Goal: Information Seeking & Learning: Learn about a topic

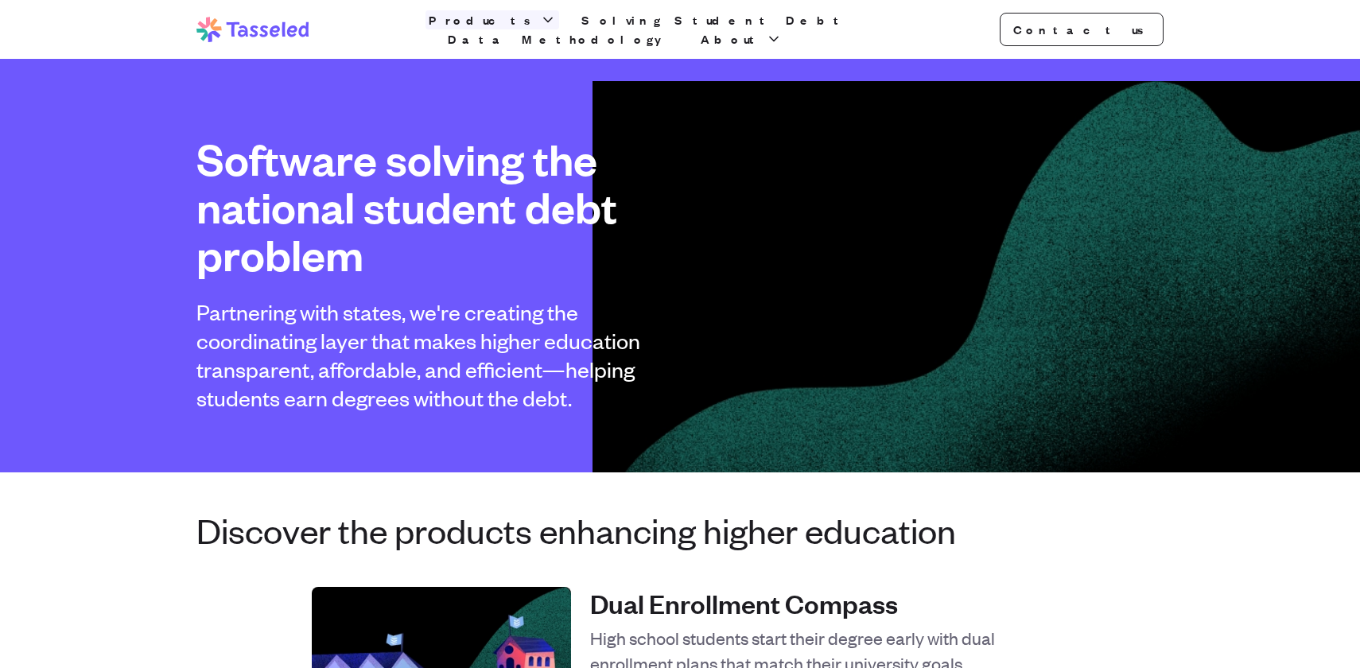
click at [507, 29] on span "Products" at bounding box center [483, 19] width 108 height 19
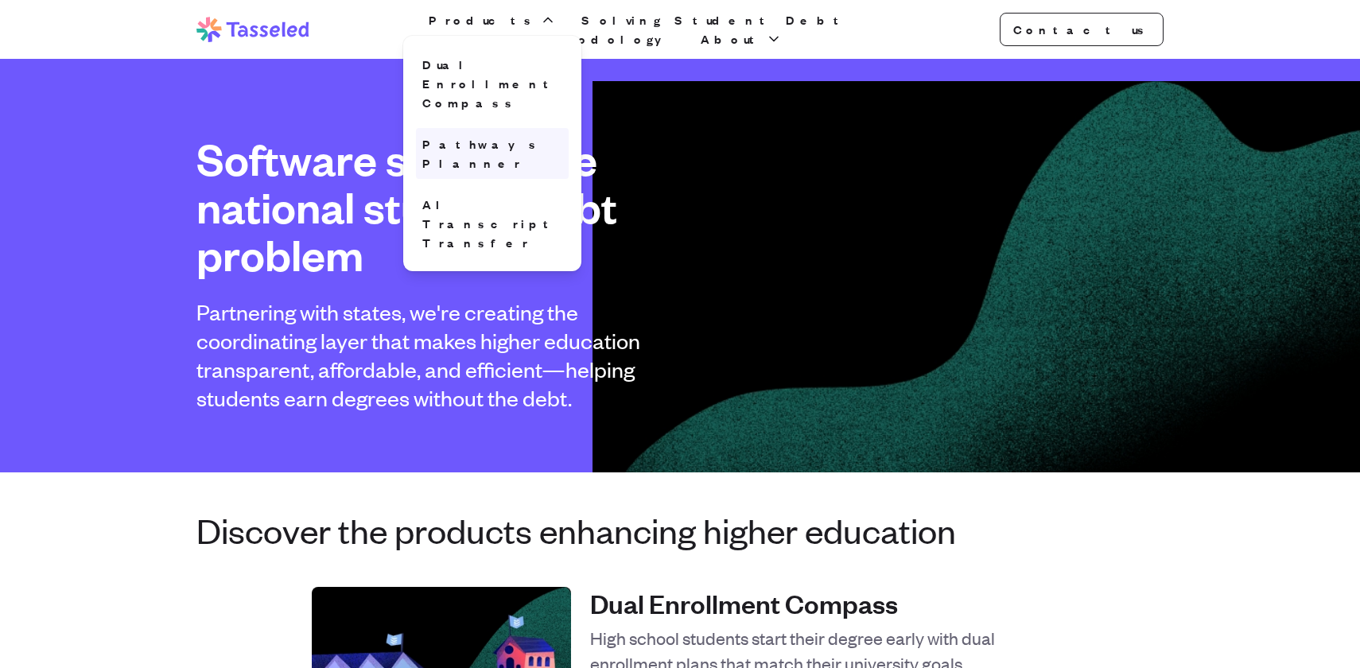
click at [503, 128] on link "Pathways Planner" at bounding box center [492, 153] width 153 height 51
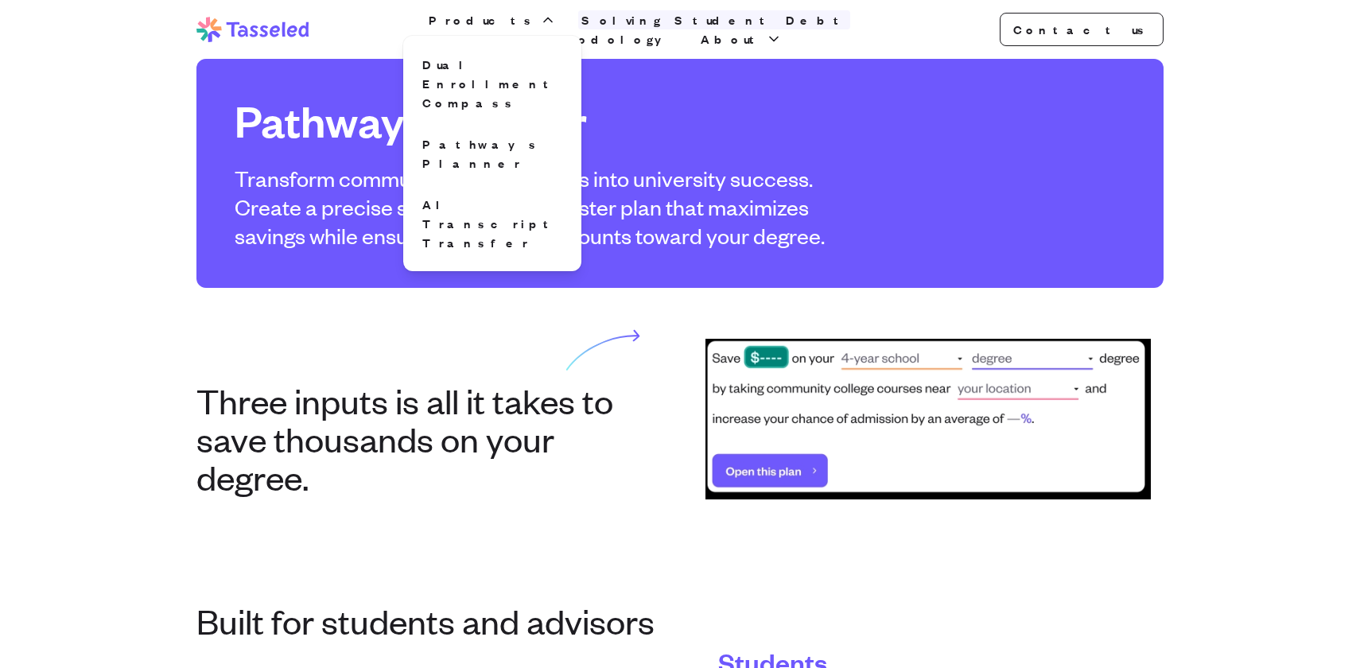
click at [630, 29] on link "Solving Student Debt" at bounding box center [714, 19] width 272 height 19
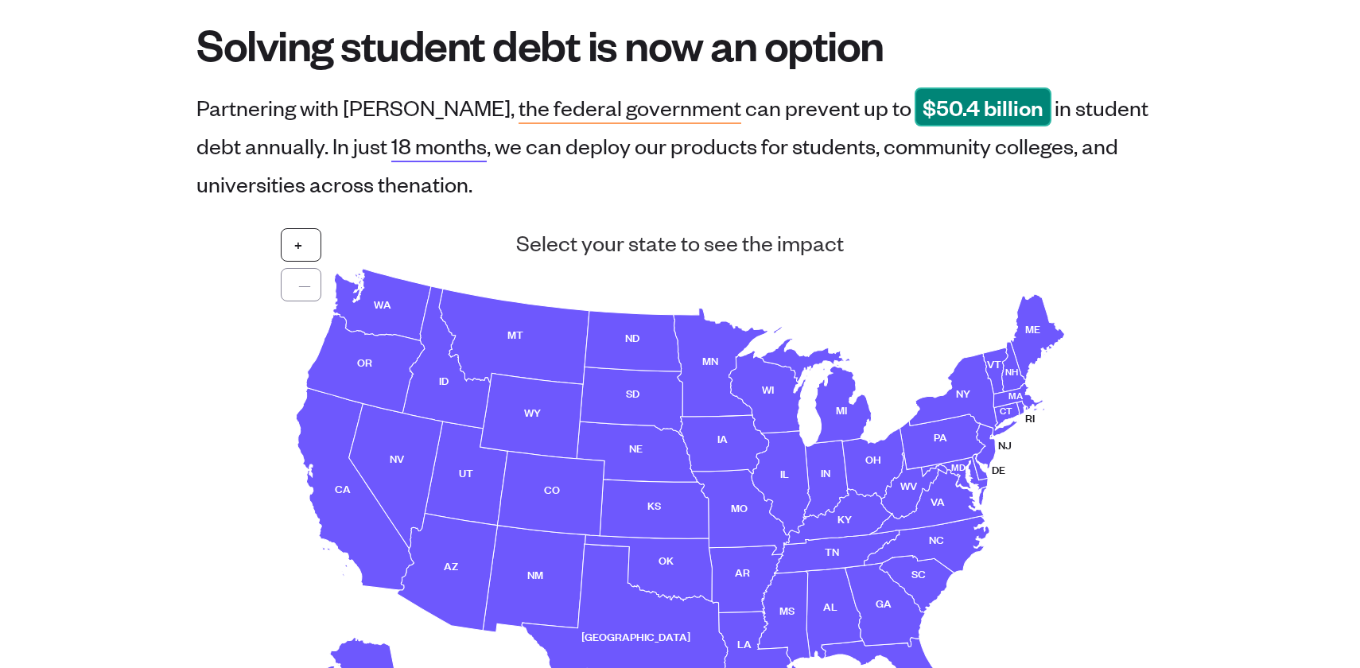
scroll to position [247, 0]
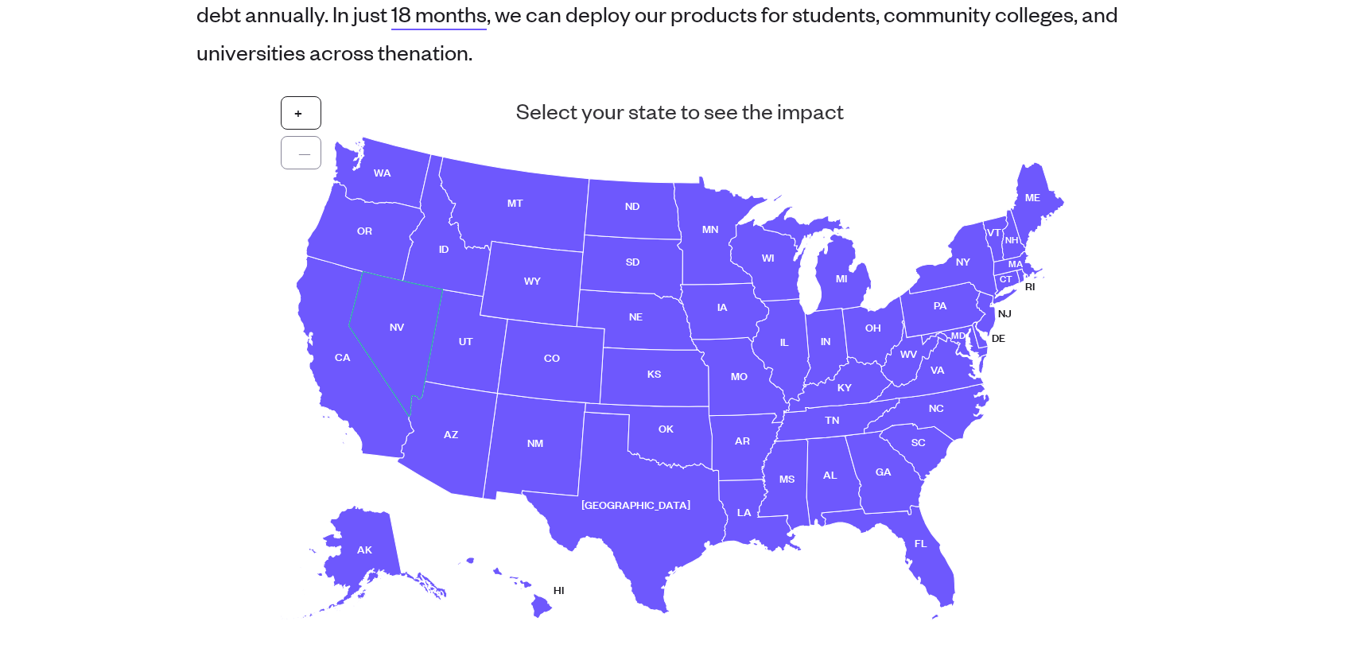
click at [397, 332] on use at bounding box center [396, 343] width 94 height 145
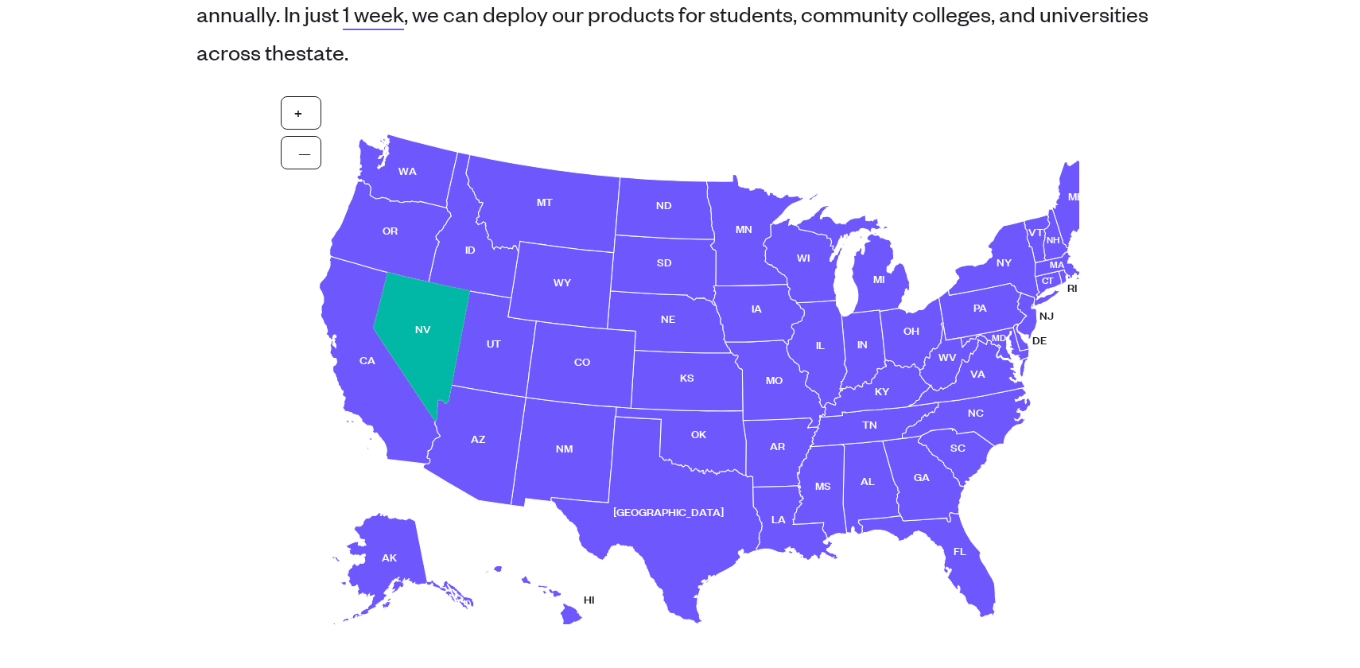
scroll to position [208, 0]
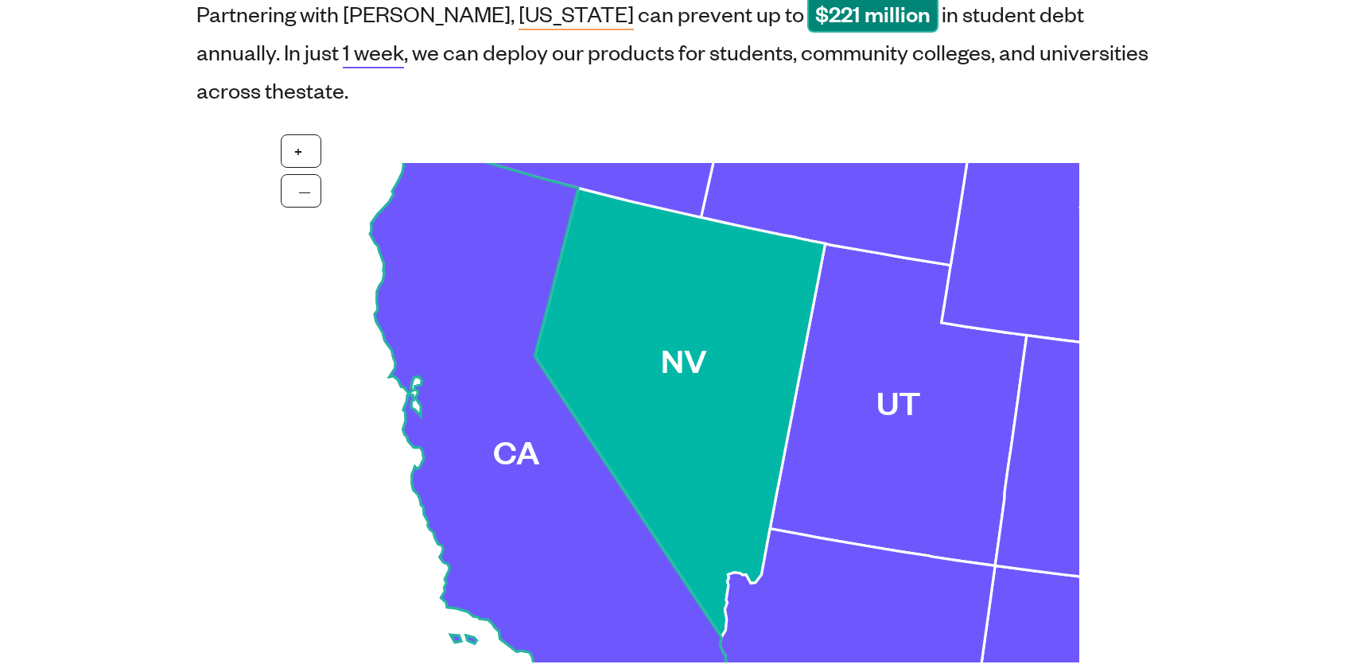
click at [487, 386] on use at bounding box center [554, 452] width 366 height 627
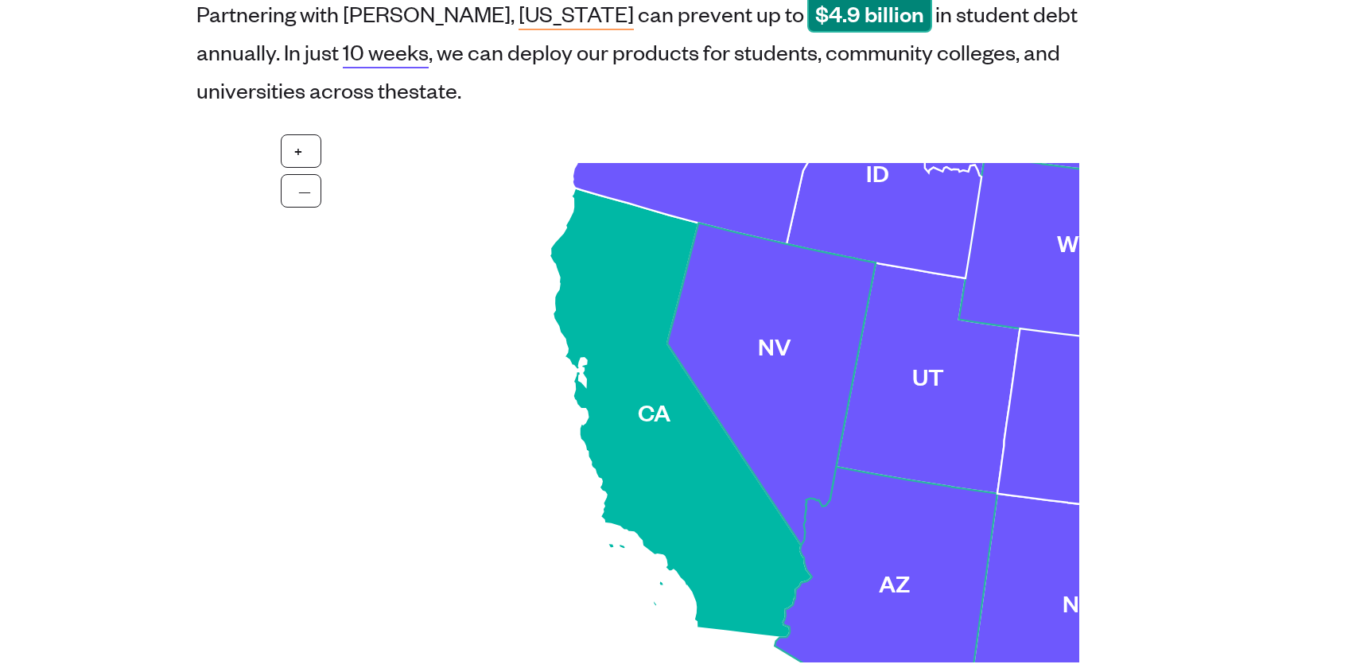
click at [740, 313] on use at bounding box center [771, 384] width 208 height 322
click at [735, 278] on use at bounding box center [771, 384] width 208 height 322
click at [791, 269] on use at bounding box center [771, 384] width 208 height 322
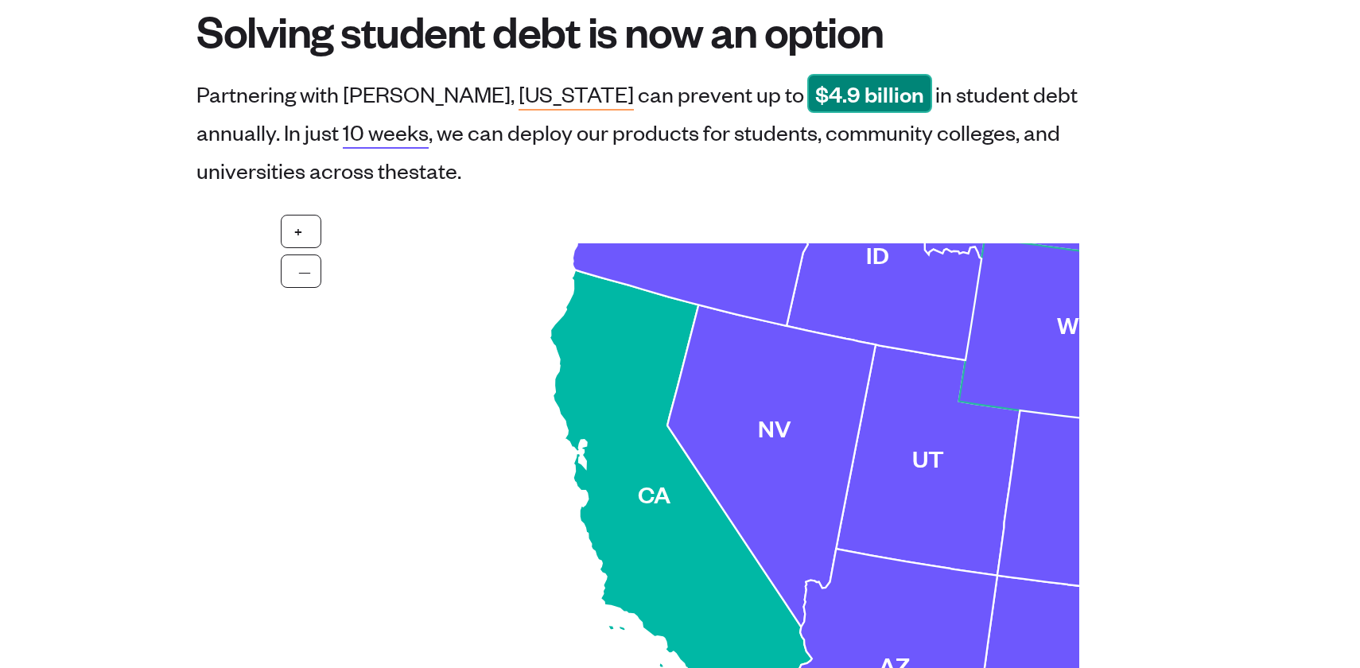
scroll to position [56, 0]
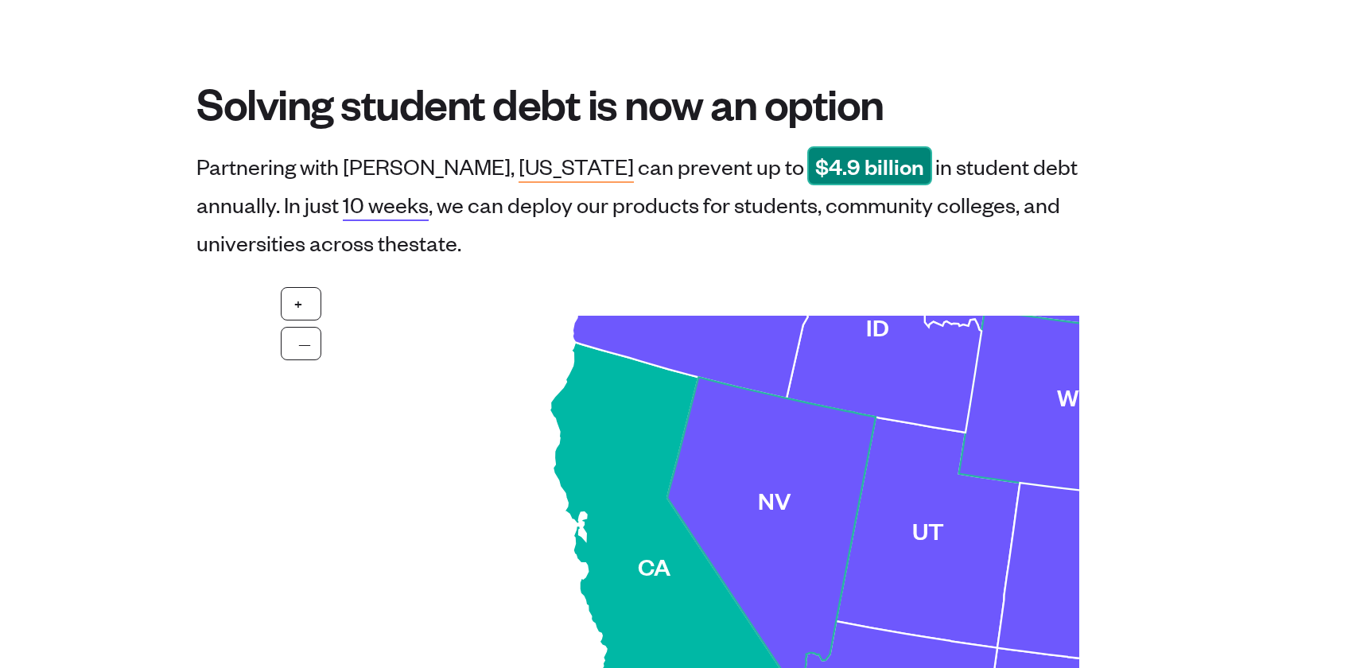
click at [719, 484] on use at bounding box center [771, 538] width 208 height 322
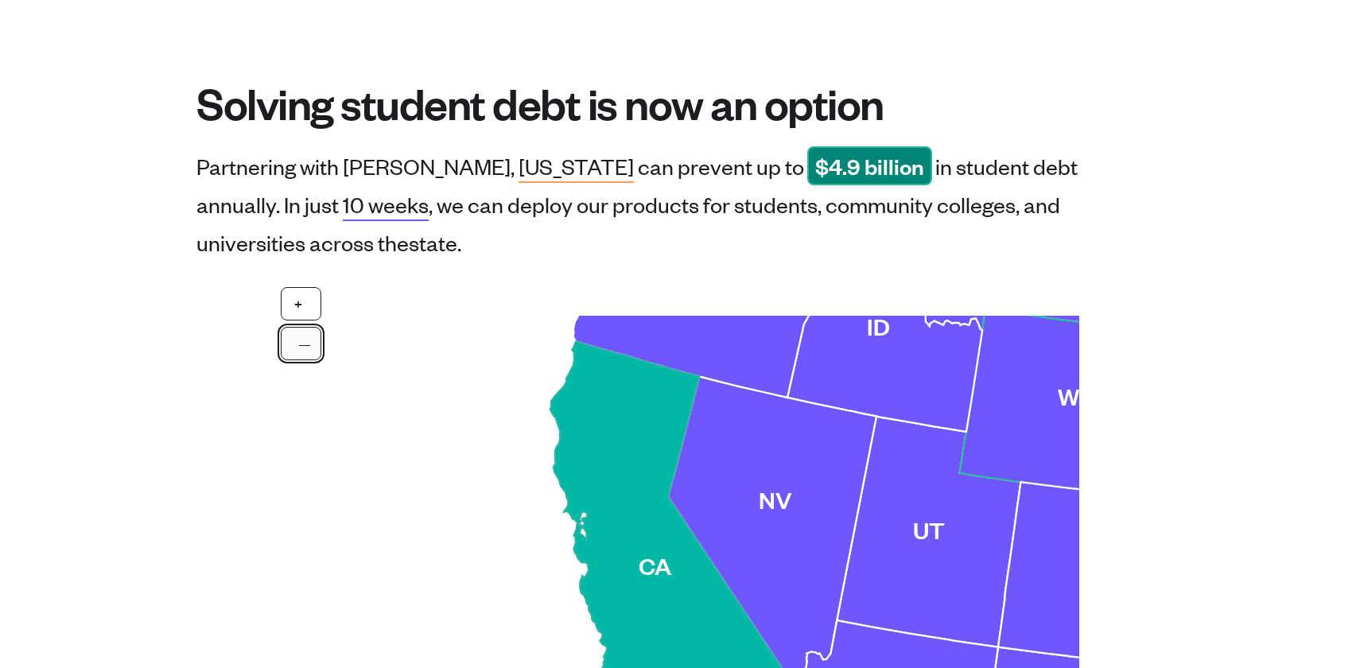
click at [303, 327] on button "—" at bounding box center [301, 343] width 41 height 33
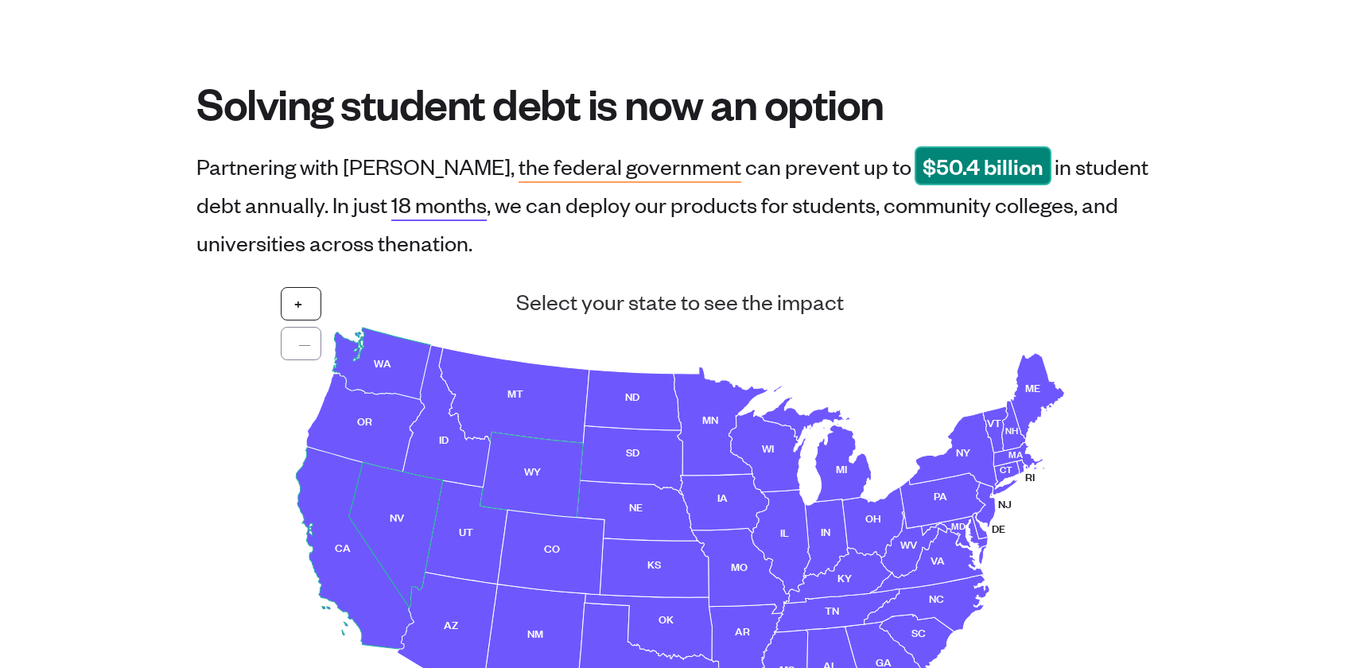
click at [383, 501] on use at bounding box center [396, 534] width 94 height 145
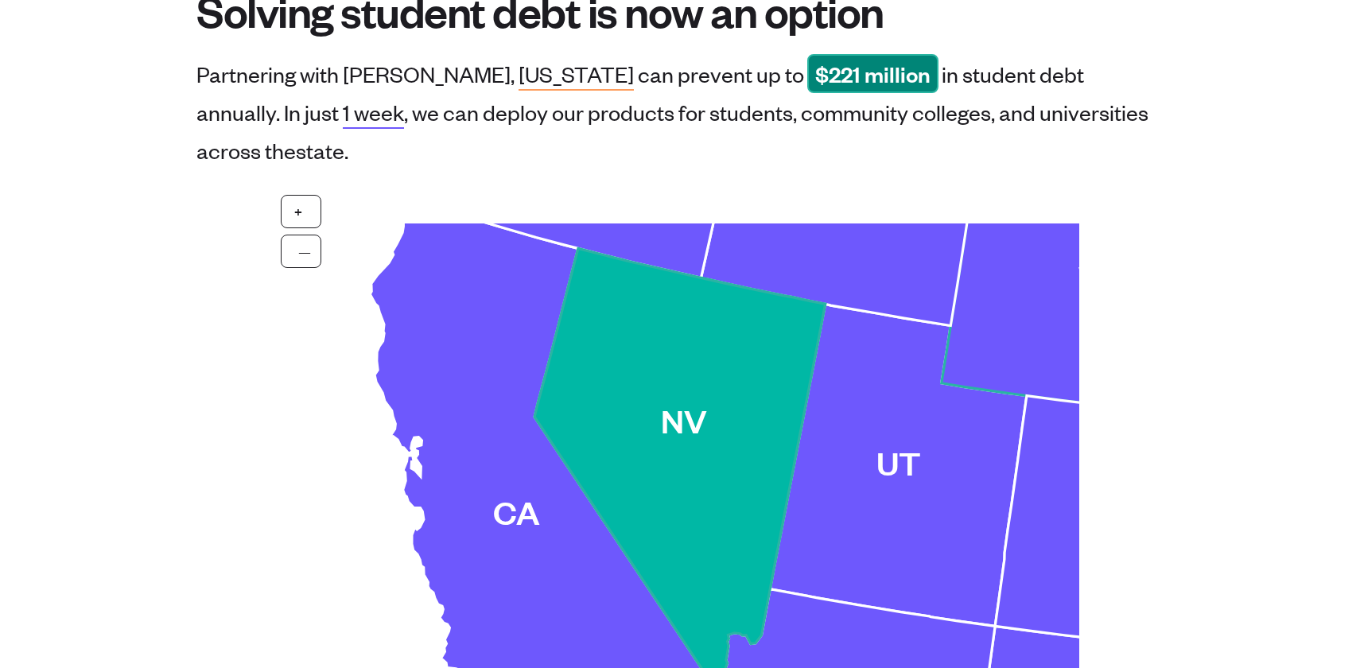
scroll to position [151, 0]
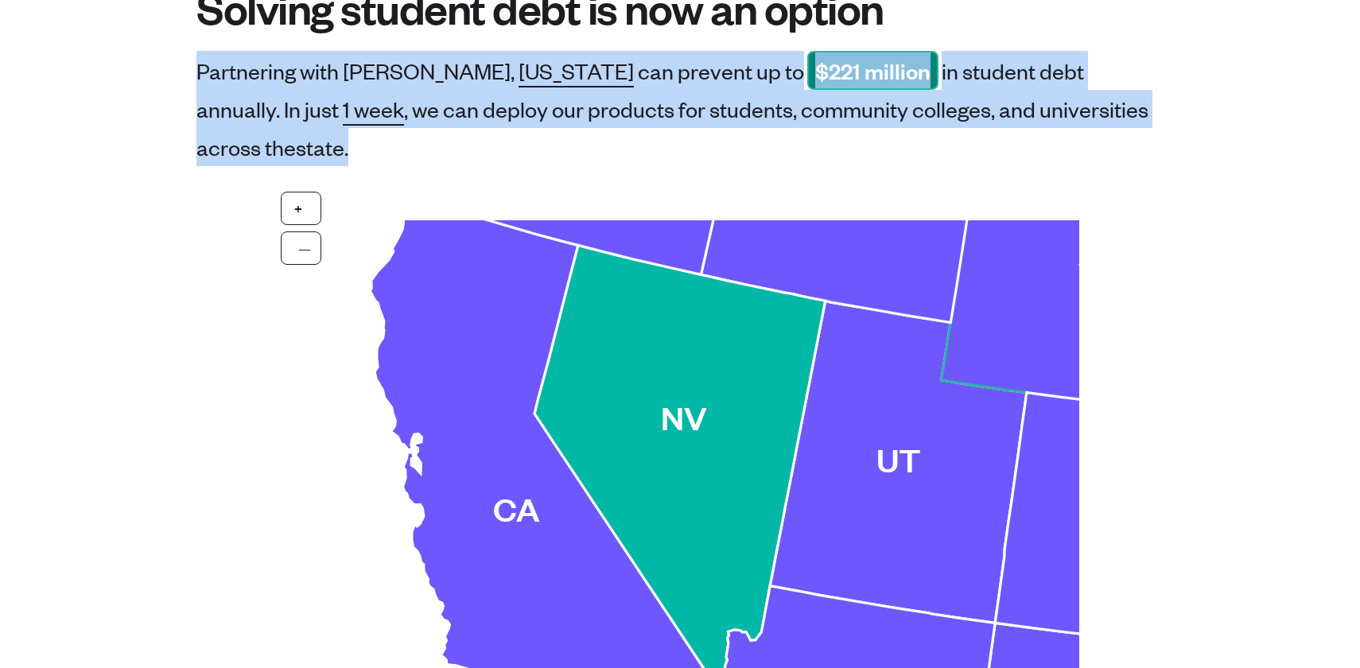
drag, startPoint x: 198, startPoint y: 68, endPoint x: 1147, endPoint y: 109, distance: 949.6
click at [1148, 115] on h2 "Partnering with Tasseled, [US_STATE] can prevent up to $ 221 million in student…" at bounding box center [672, 108] width 952 height 103
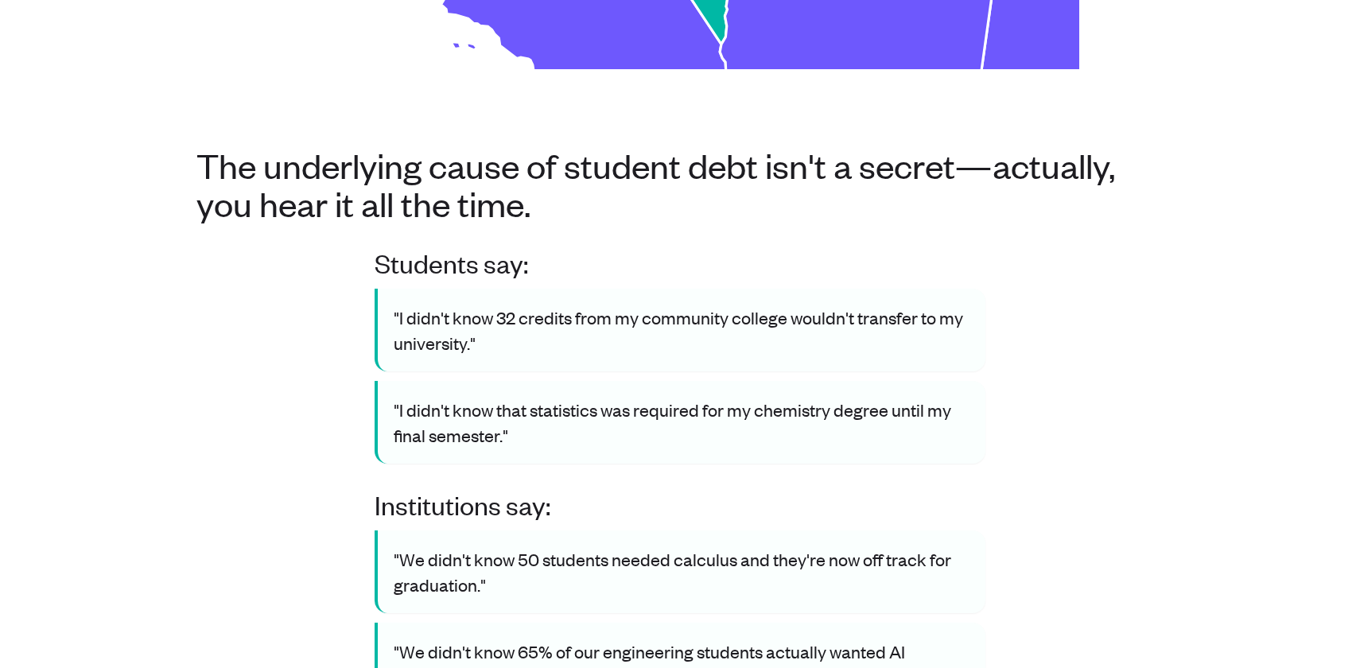
scroll to position [806, 0]
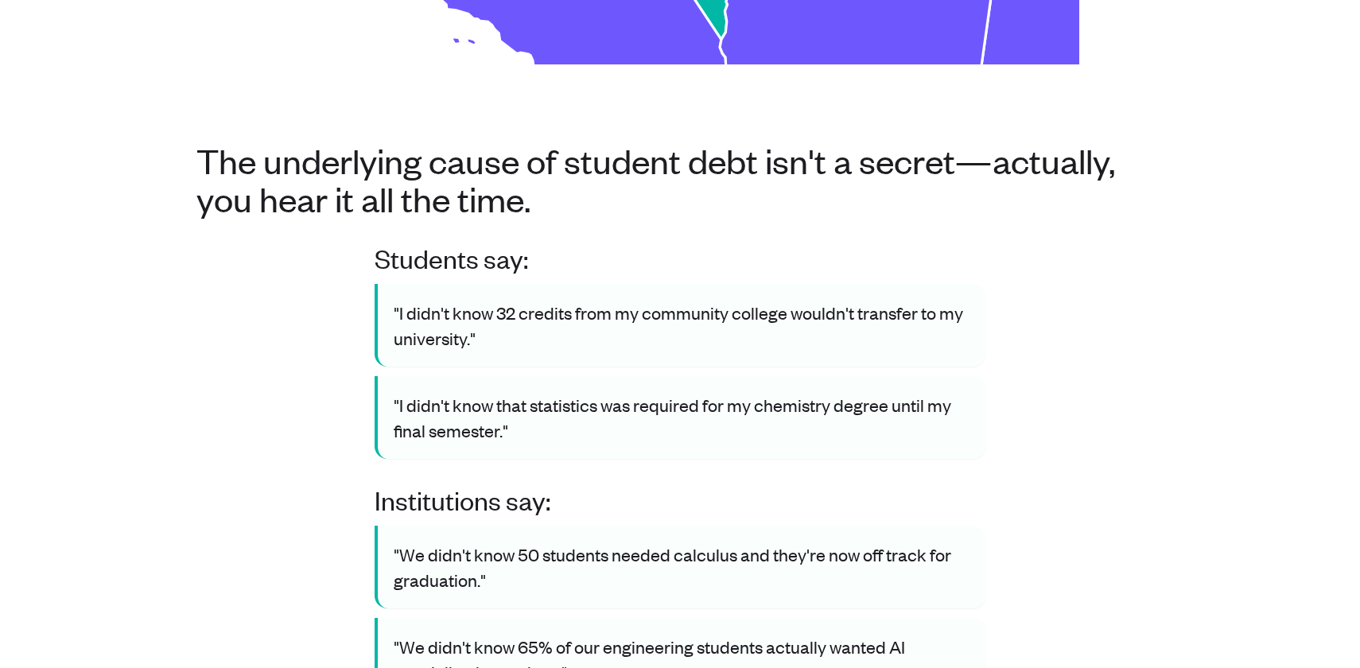
copy h2 "Partnering with Tasseled, [US_STATE] can prevent up to $ 221 million in student…"
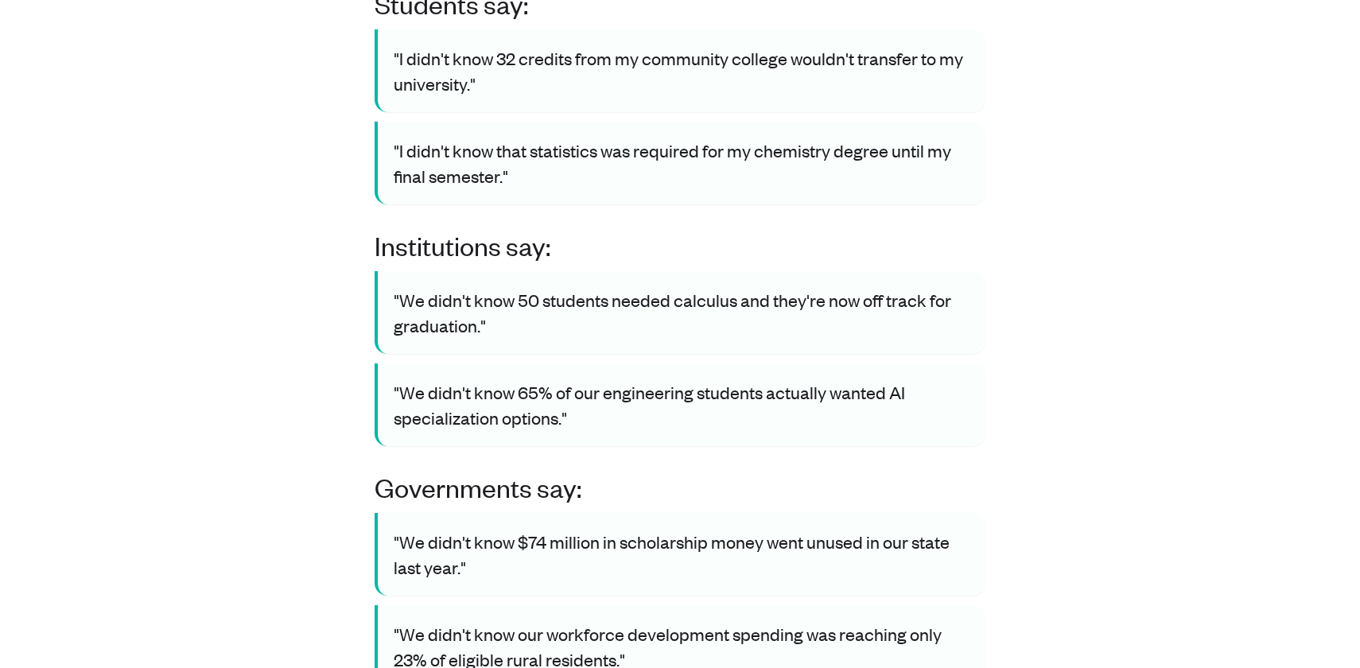
scroll to position [944, 0]
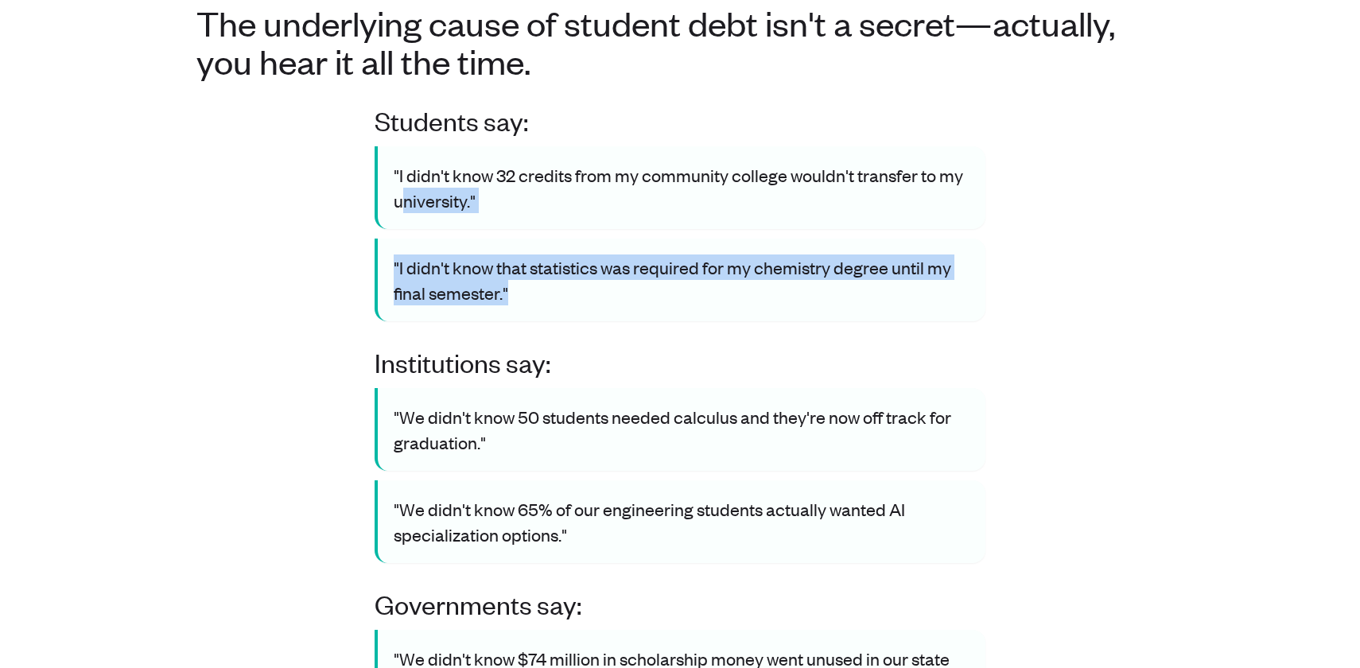
drag, startPoint x: 511, startPoint y: 258, endPoint x: 404, endPoint y: 160, distance: 145.2
click at [404, 160] on div ""I didn't know 32 credits from my community college wouldn't transfer to my uni…" at bounding box center [680, 233] width 611 height 175
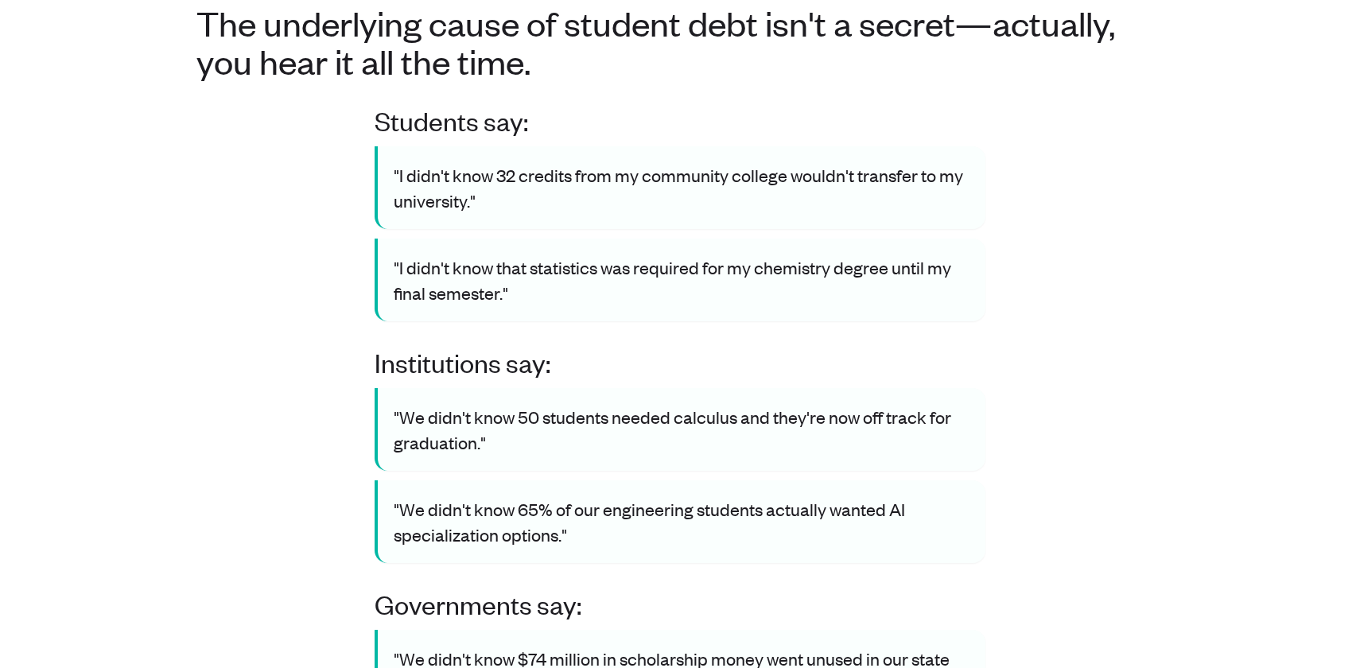
click at [503, 261] on p ""I didn't know that statistics was required for my chemistry degree until my fi…" at bounding box center [682, 279] width 576 height 51
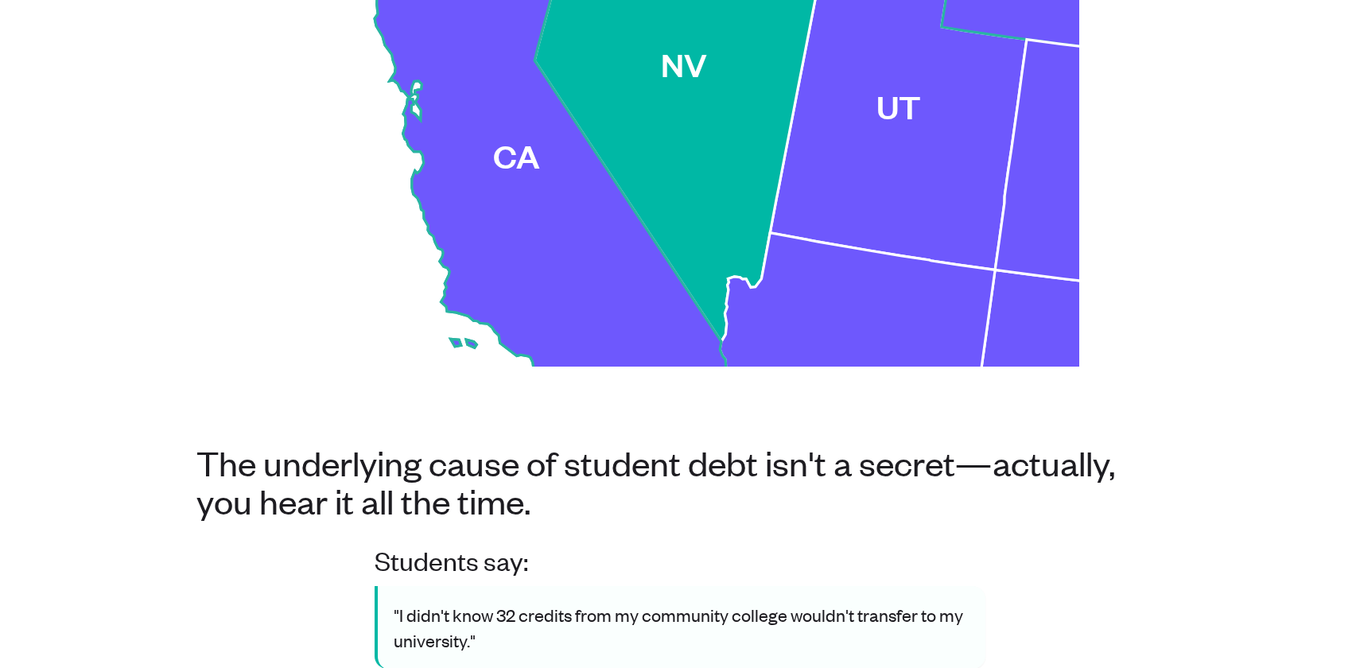
scroll to position [877, 0]
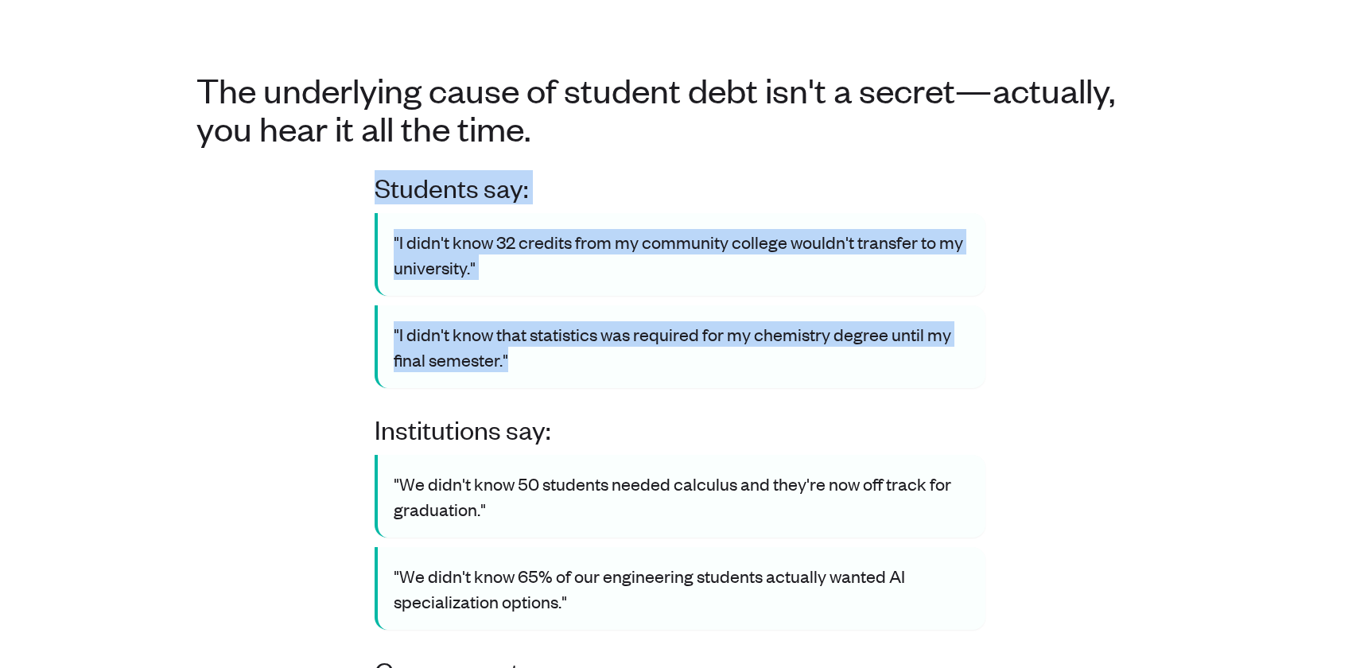
drag, startPoint x: 571, startPoint y: 326, endPoint x: 363, endPoint y: 144, distance: 276.1
click at [363, 172] on div "Students say: "I didn't know 32 credits from my community college wouldn't tran…" at bounding box center [679, 522] width 967 height 700
copy div "Students say: "I didn't know 32 credits from my community college wouldn't tran…"
